Goal: Task Accomplishment & Management: Manage account settings

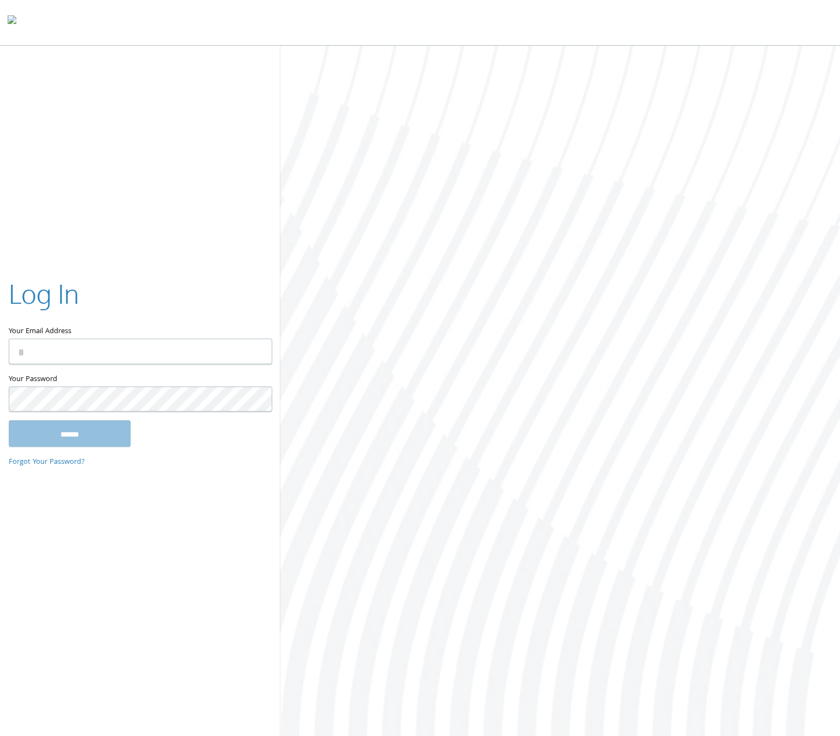
type input "**********"
click at [83, 435] on input "******" at bounding box center [70, 433] width 122 height 26
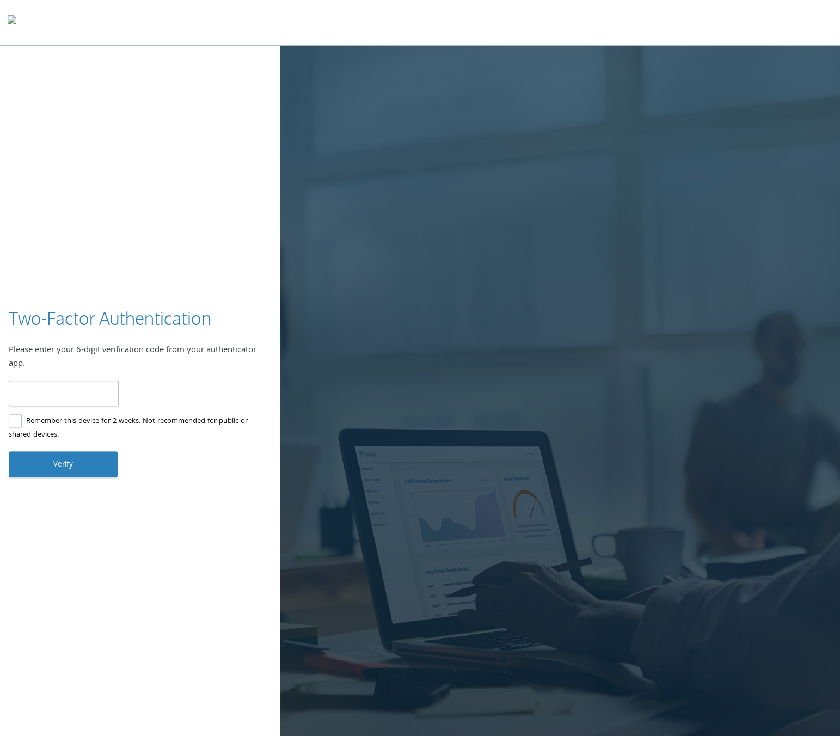
type input "******"
